Goal: Task Accomplishment & Management: Manage account settings

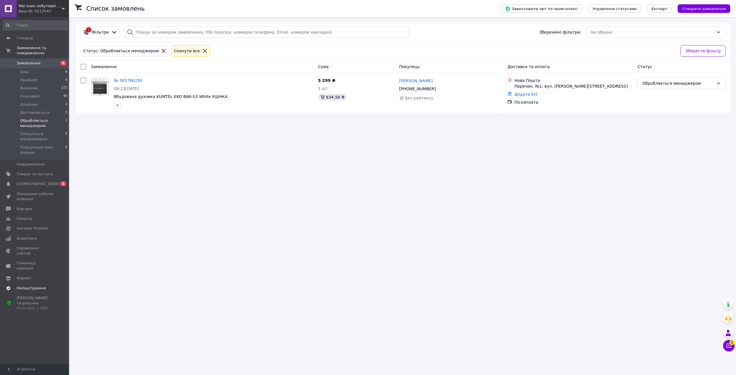
click at [40, 181] on span "[DEMOGRAPHIC_DATA]" at bounding box center [35, 183] width 37 height 5
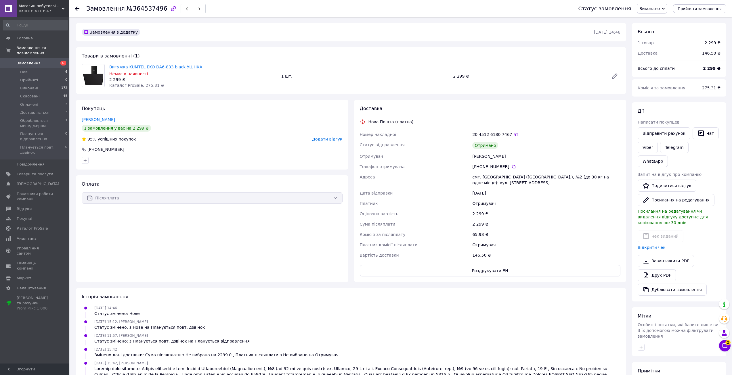
click at [37, 61] on span "Замовлення" at bounding box center [29, 63] width 24 height 5
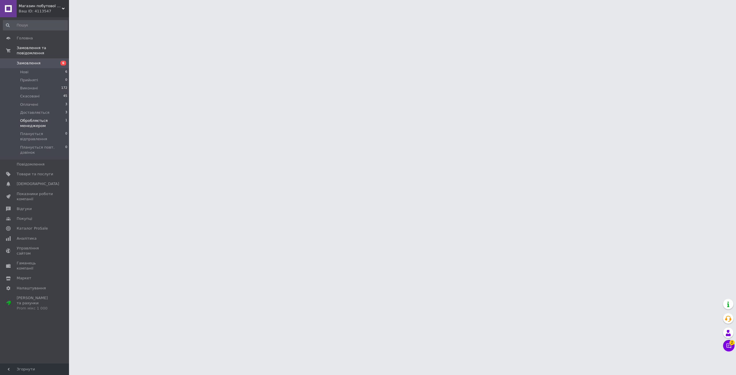
click at [54, 118] on span "Обробляється менеджером" at bounding box center [42, 123] width 45 height 10
click at [53, 109] on li "Доставляється 3" at bounding box center [35, 113] width 71 height 8
click at [48, 84] on li "Виконані 172" at bounding box center [35, 88] width 71 height 8
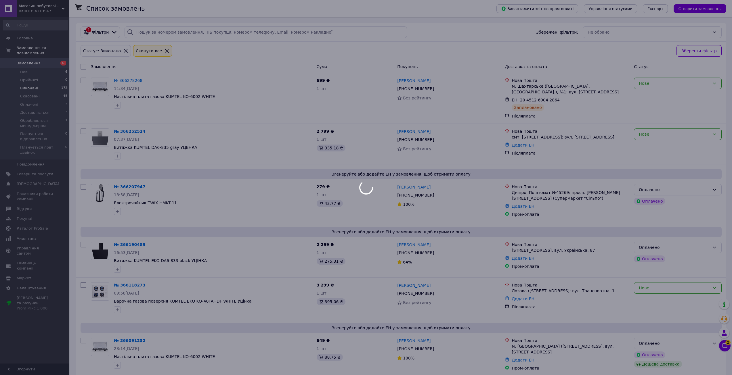
click at [42, 66] on div at bounding box center [366, 187] width 732 height 375
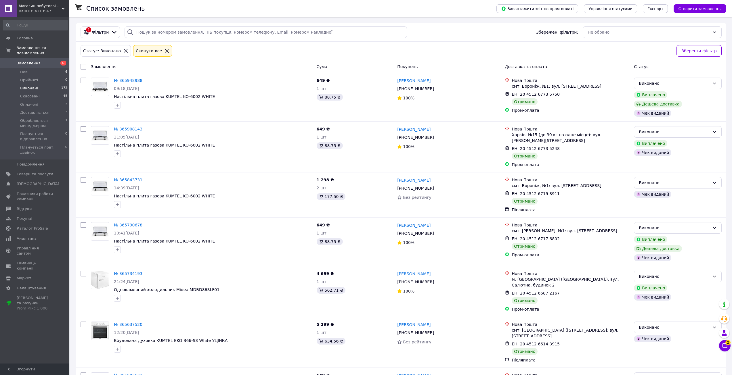
click at [30, 61] on span "Замовлення" at bounding box center [29, 63] width 24 height 5
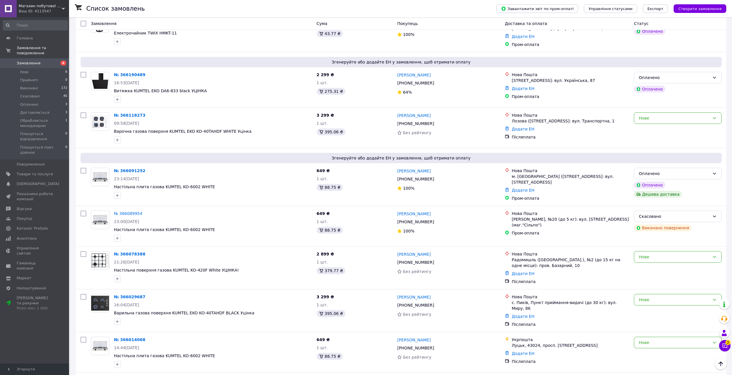
scroll to position [144, 0]
